Goal: Information Seeking & Learning: Learn about a topic

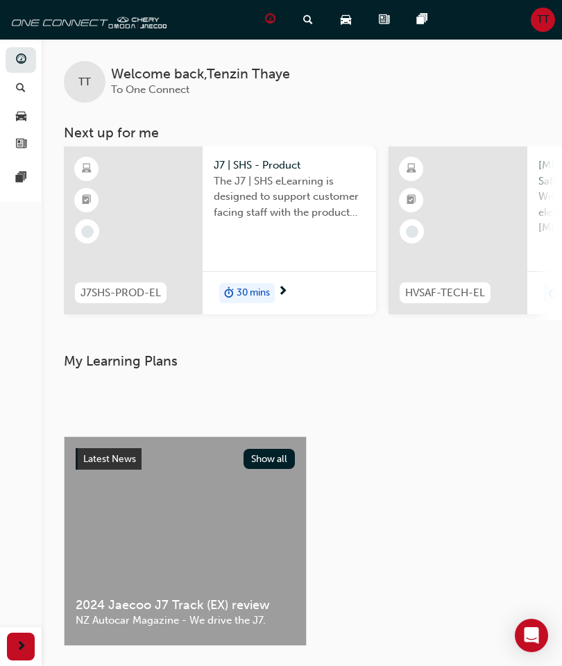
click at [456, 375] on div "My Learning Plans" at bounding box center [302, 383] width 476 height 60
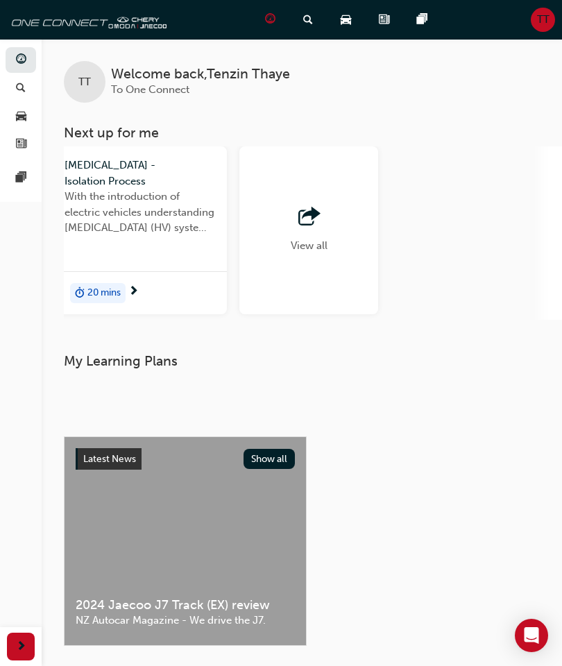
scroll to position [0, 1448]
click at [340, 247] on div "View all" at bounding box center [308, 230] width 139 height 168
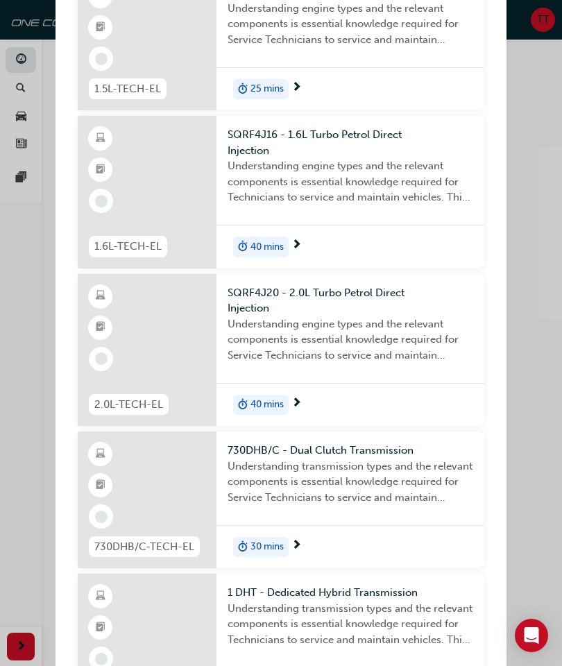
scroll to position [957, 0]
click at [19, 298] on div "Next up for me J7SHS-PROD-EL J7 | SHS - Product The J7 | SHS eLearning is desig…" at bounding box center [281, 333] width 562 height 666
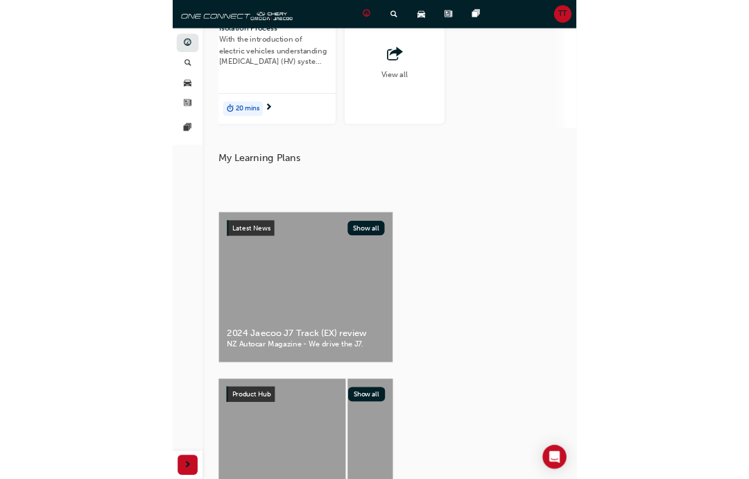
scroll to position [0, 0]
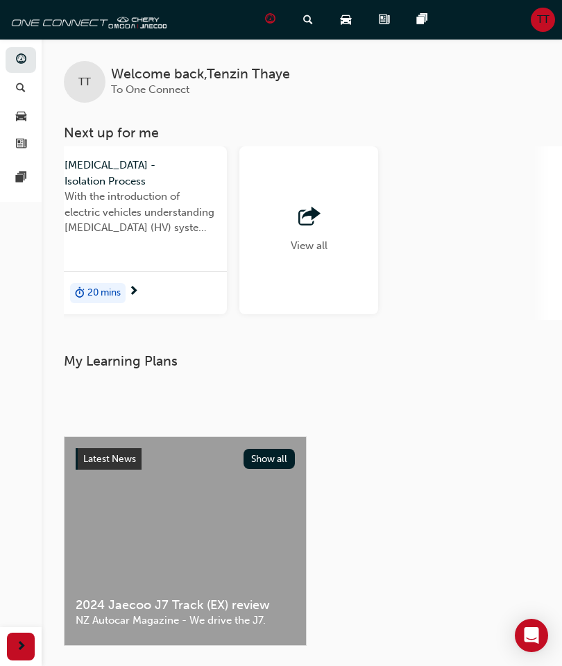
click at [541, 31] on div "TT" at bounding box center [543, 20] width 24 height 24
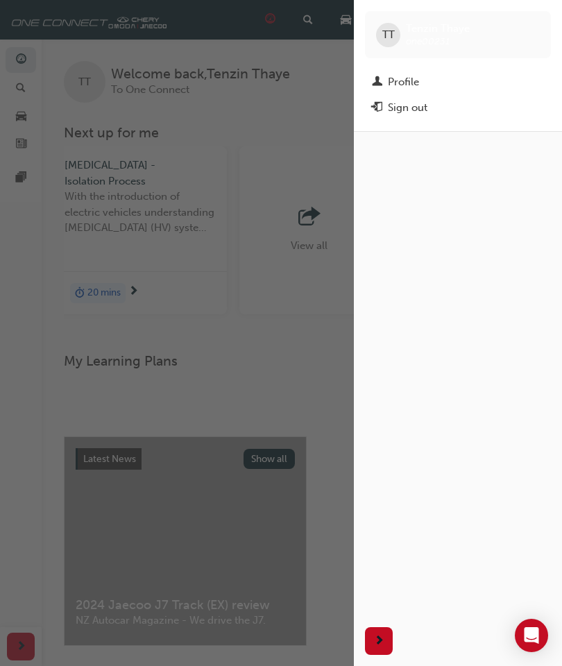
click at [409, 80] on div "Profile" at bounding box center [403, 82] width 31 height 16
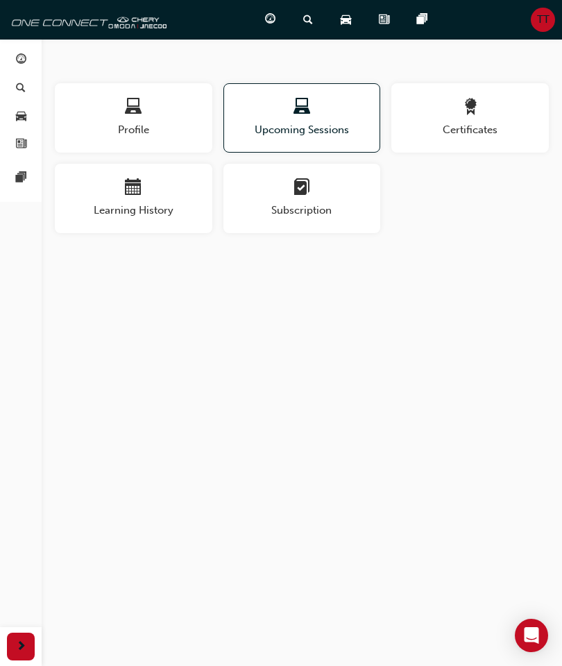
click at [114, 121] on div "Profile" at bounding box center [134, 119] width 158 height 40
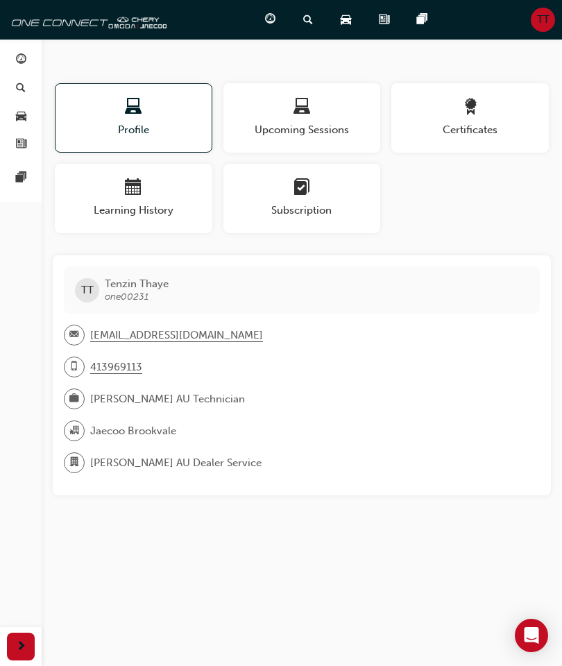
click at [496, 133] on span "Certificates" at bounding box center [470, 130] width 158 height 16
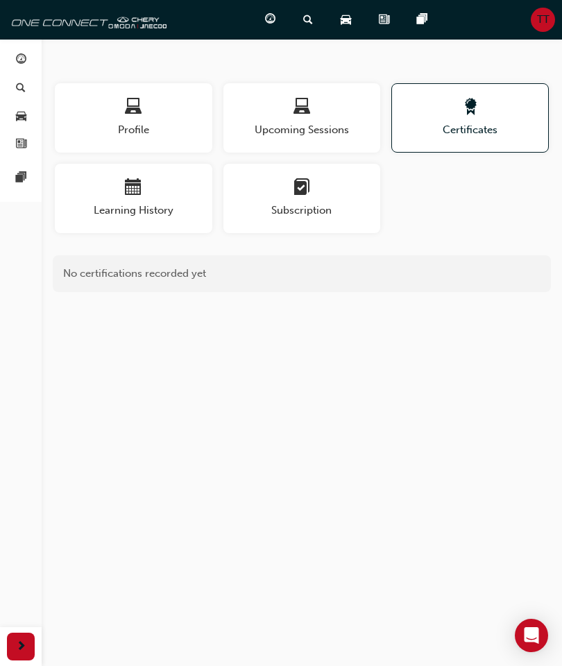
click at [137, 206] on span "Learning History" at bounding box center [134, 211] width 158 height 16
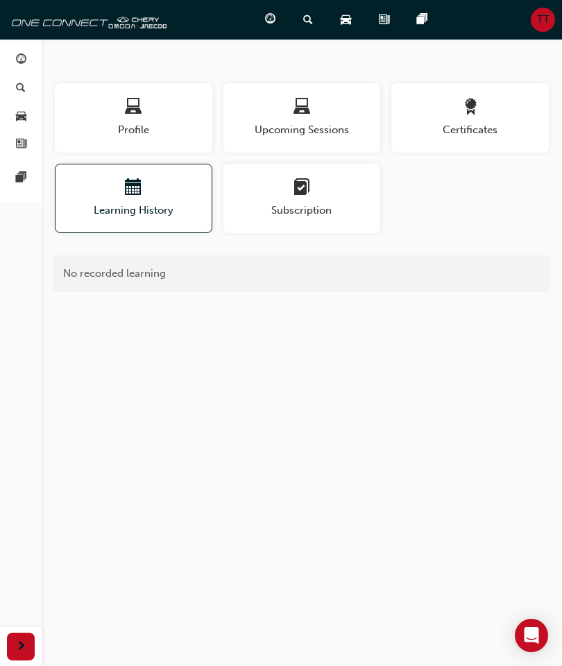
click at [356, 208] on span "Subscription" at bounding box center [302, 211] width 158 height 16
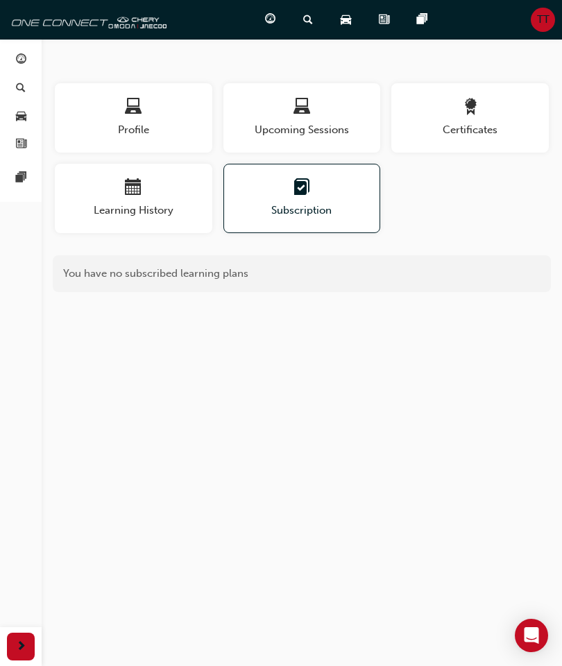
click at [101, 111] on div "button" at bounding box center [134, 110] width 158 height 22
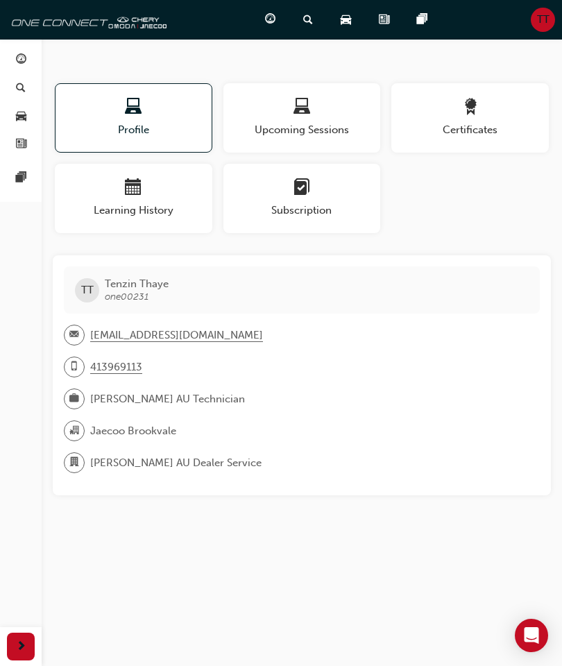
click at [263, 28] on div "Dashboard" at bounding box center [273, 20] width 38 height 28
